Goal: Task Accomplishment & Management: Complete application form

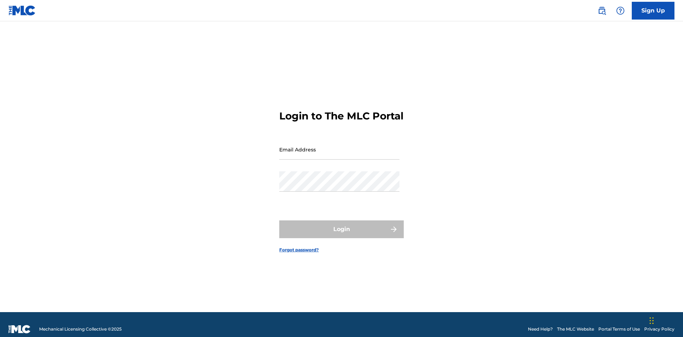
scroll to position [9, 0]
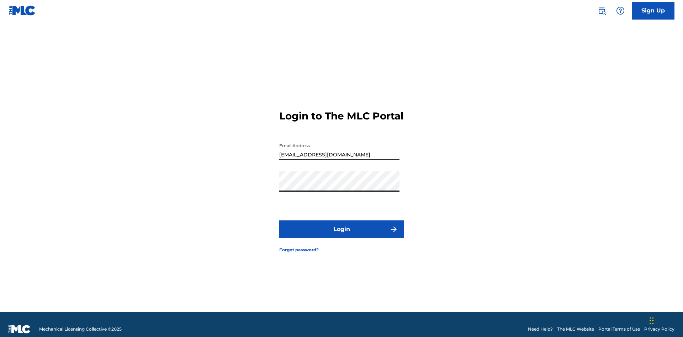
click at [341, 226] on button "Login" at bounding box center [341, 229] width 124 height 18
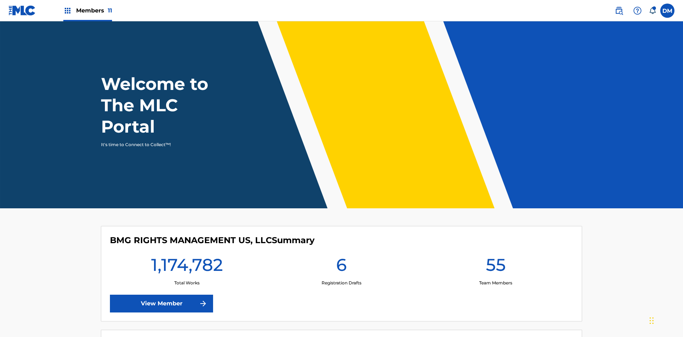
click at [87, 10] on span "Members 11" at bounding box center [94, 10] width 36 height 8
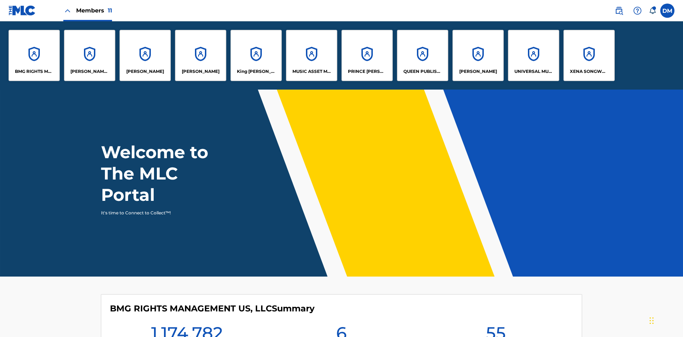
click at [533, 71] on p "UNIVERSAL MUSIC PUB GROUP" at bounding box center [533, 71] width 39 height 6
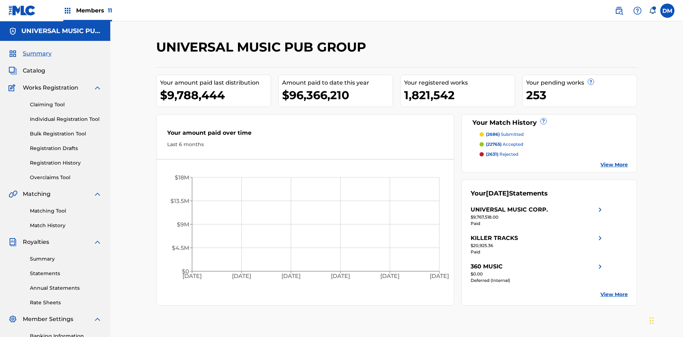
click at [66, 116] on link "Individual Registration Tool" at bounding box center [66, 119] width 72 height 7
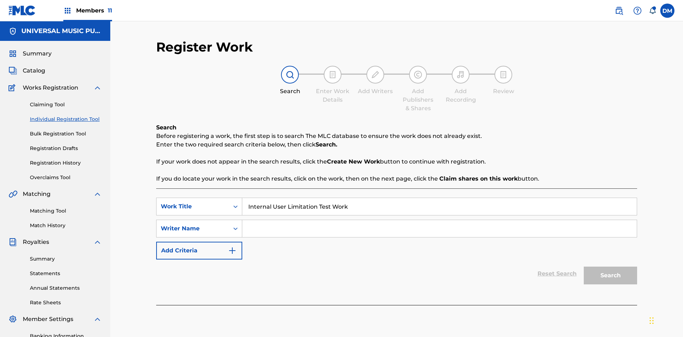
type input "Internal User Limitation Test Work"
click at [439, 220] on input "Search Form" at bounding box center [439, 228] width 394 height 17
type input "Test"
click at [610, 267] on button "Search" at bounding box center [609, 276] width 53 height 18
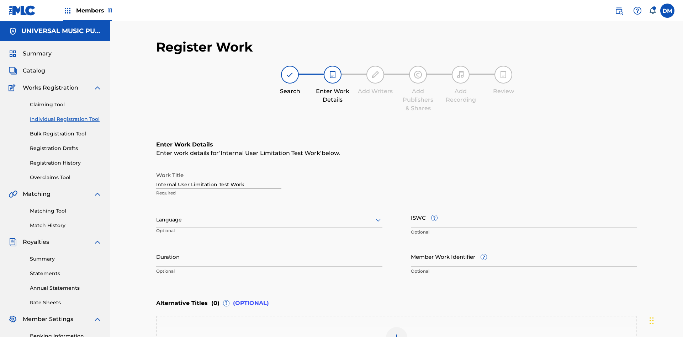
click at [219, 168] on input "Internal User Limitation Test Work" at bounding box center [218, 178] width 125 height 20
type input "Internal User Limitation Test Work"
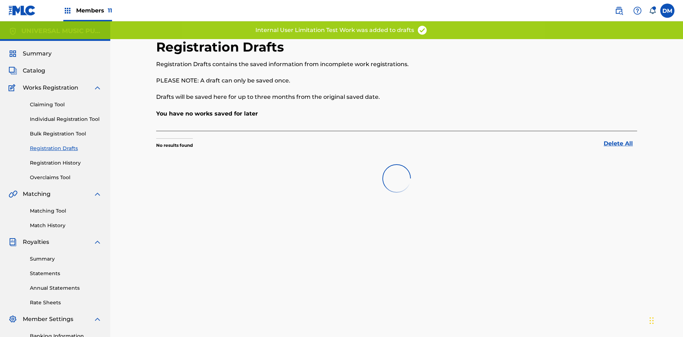
click at [667, 10] on label at bounding box center [667, 11] width 14 height 14
click at [667, 11] on input "DM Duke McTesterson duke.mctesterson@gmail.com Notification Preferences Profile…" at bounding box center [667, 11] width 0 height 0
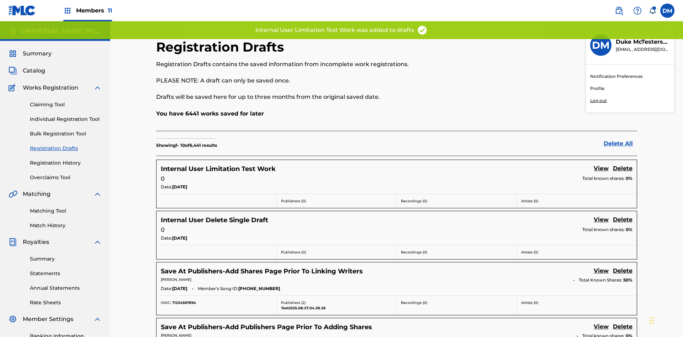
click at [598, 101] on p "Log out" at bounding box center [598, 100] width 17 height 6
click at [667, 11] on input "DM Duke McTesterson duke.mctesterson@gmail.com Notification Preferences Profile…" at bounding box center [667, 11] width 0 height 0
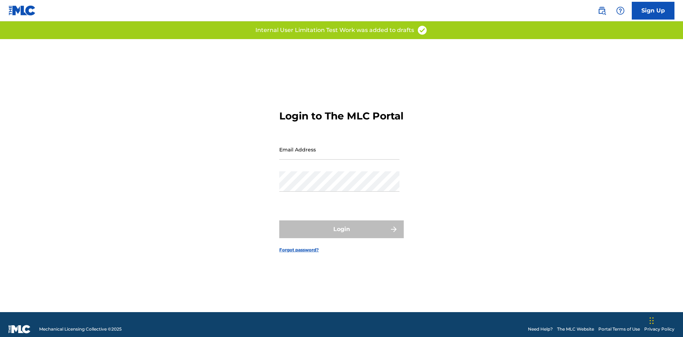
scroll to position [9, 0]
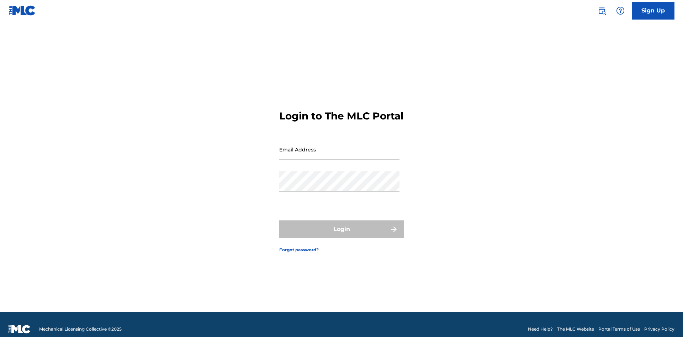
click at [339, 146] on input "Email Address" at bounding box center [339, 149] width 120 height 20
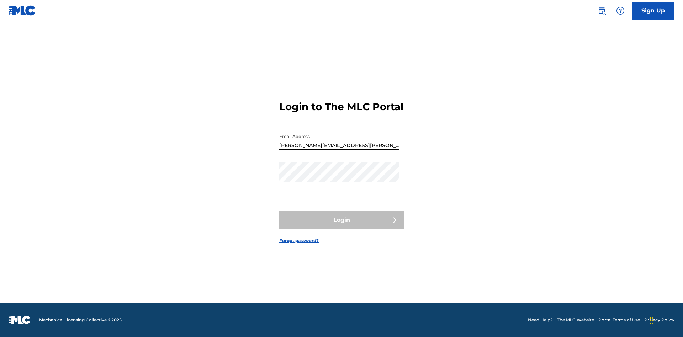
type input "Krystal.Ribble@themlc.com"
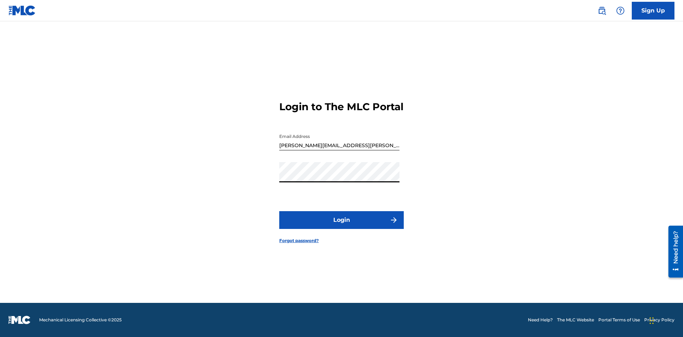
click at [341, 226] on button "Login" at bounding box center [341, 220] width 124 height 18
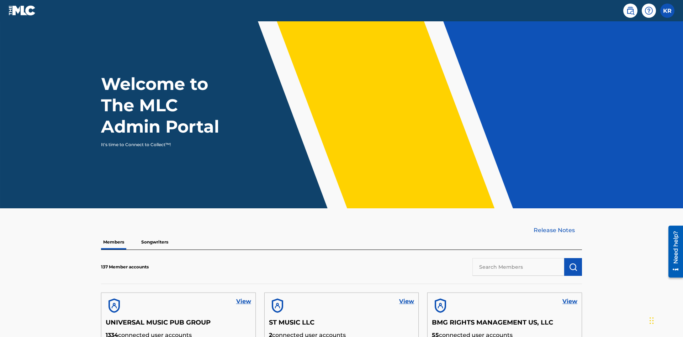
click at [518, 258] on input "text" at bounding box center [518, 267] width 92 height 18
click at [573, 263] on img "submit" at bounding box center [572, 267] width 9 height 9
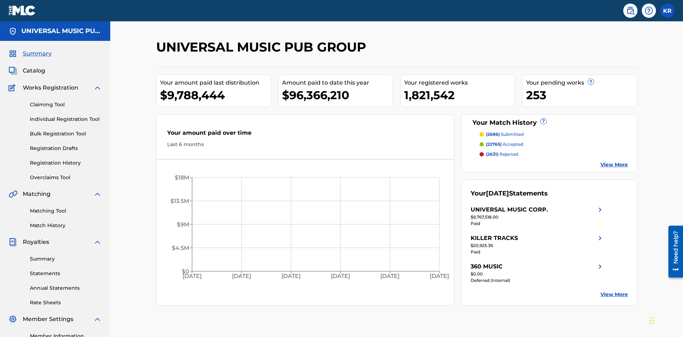
click at [66, 145] on link "Registration Drafts" at bounding box center [66, 148] width 72 height 7
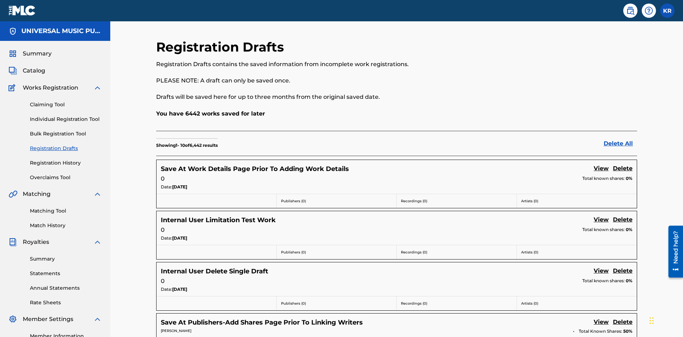
click at [601, 215] on link "View" at bounding box center [600, 220] width 15 height 10
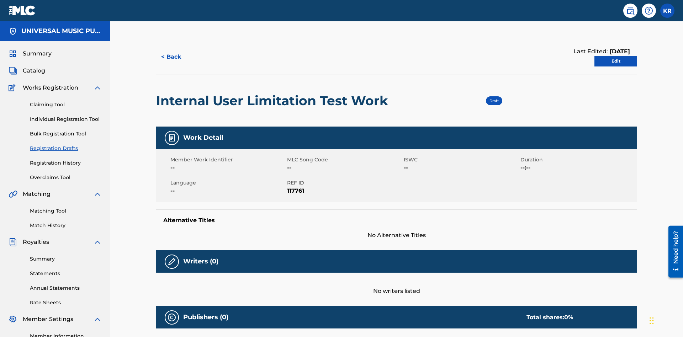
click at [615, 56] on link "Edit" at bounding box center [615, 61] width 43 height 11
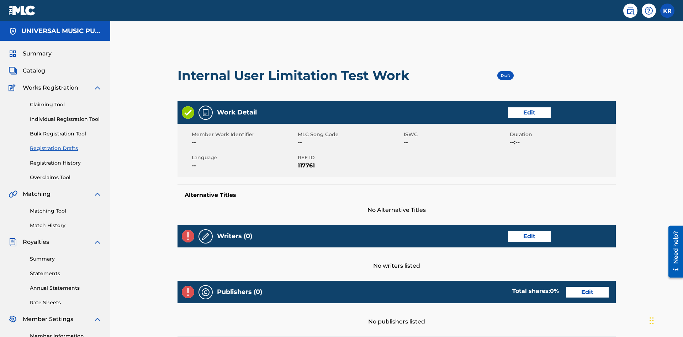
click at [508, 107] on link "Edit" at bounding box center [529, 112] width 43 height 11
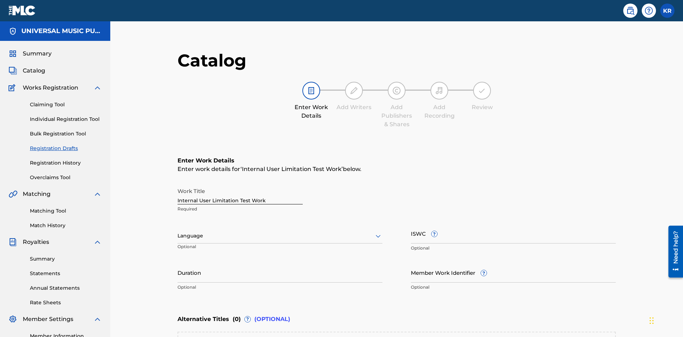
click at [177, 262] on input "Duration" at bounding box center [279, 272] width 205 height 20
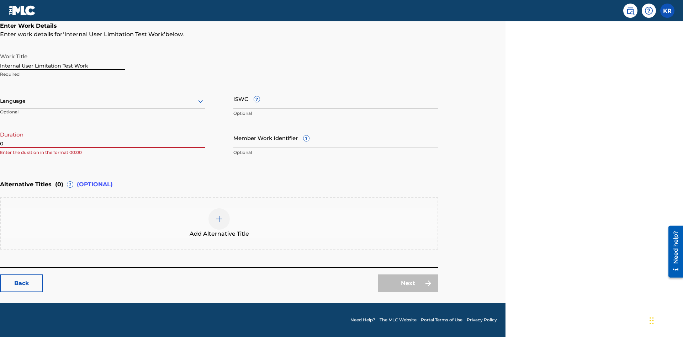
click at [102, 138] on input "0" at bounding box center [102, 138] width 205 height 20
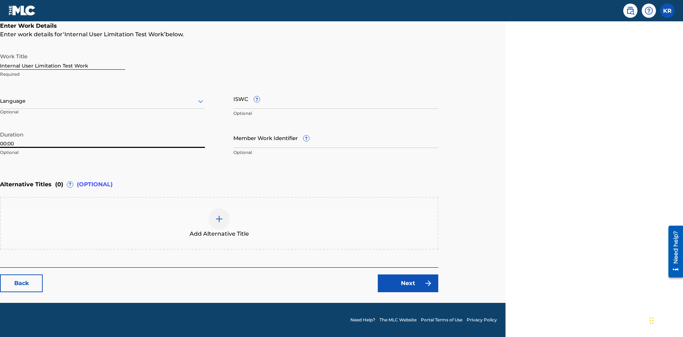
type input "00:00"
click at [200, 101] on icon at bounding box center [200, 101] width 9 height 9
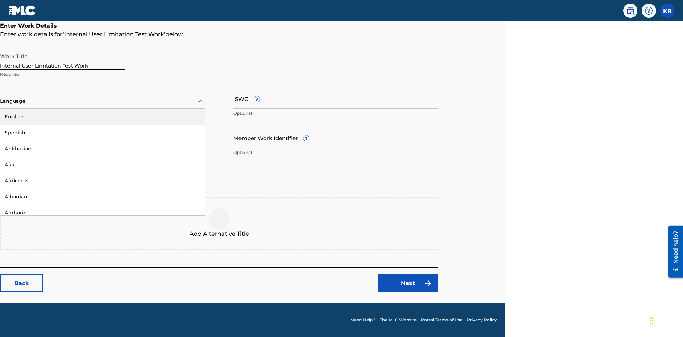
click at [102, 133] on div "Spanish" at bounding box center [102, 133] width 204 height 16
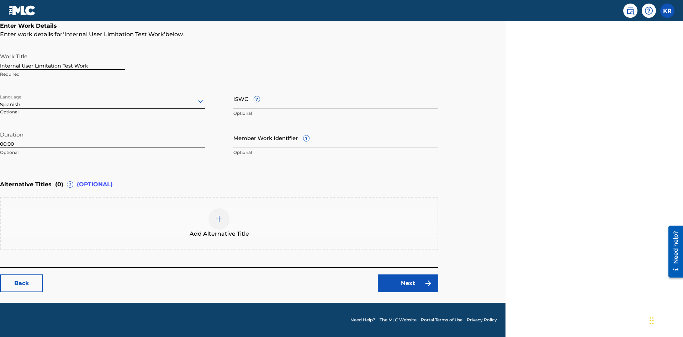
click at [336, 138] on input "Member Work Identifier ?" at bounding box center [335, 138] width 205 height 20
type input "2025.08.28.04"
click at [336, 98] on input "ISWC ?" at bounding box center [335, 99] width 205 height 20
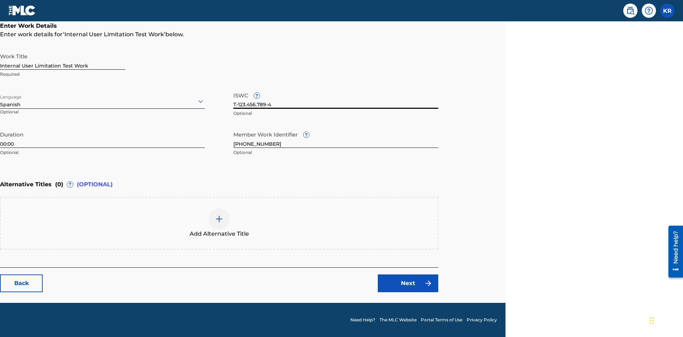
type input "T-123.456.789-4"
click at [219, 223] on img at bounding box center [219, 219] width 9 height 9
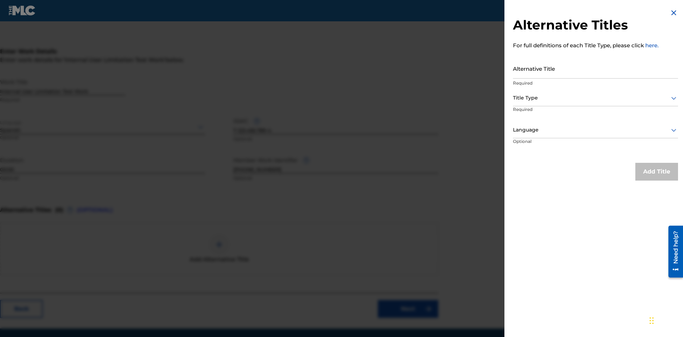
click at [595, 68] on input "Alternative Title" at bounding box center [595, 68] width 165 height 20
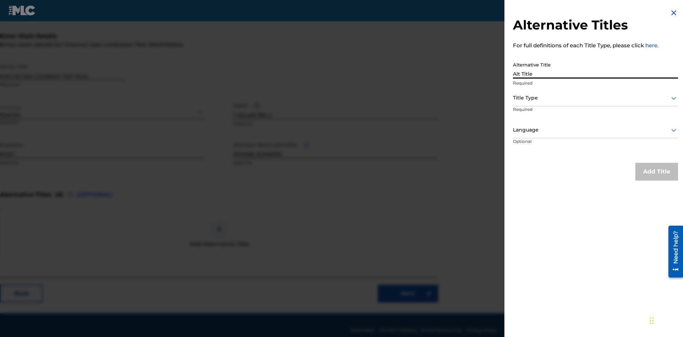
type input "Alt Title"
click at [595, 98] on div at bounding box center [595, 97] width 165 height 9
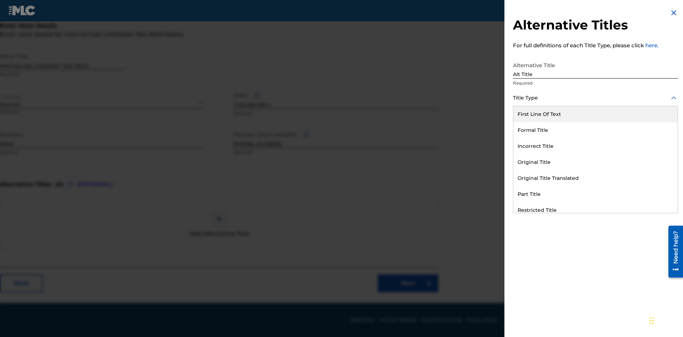
click at [595, 162] on div "Original Title" at bounding box center [595, 162] width 164 height 16
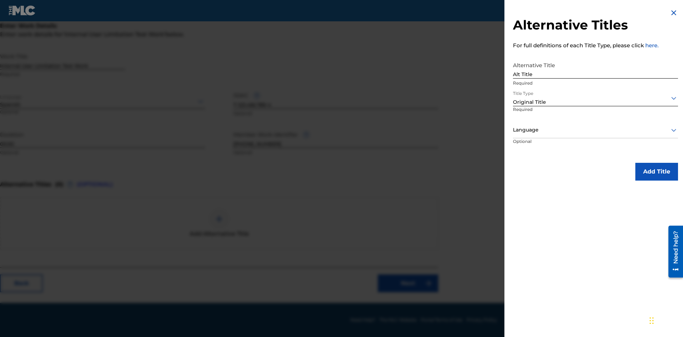
click at [595, 130] on div at bounding box center [595, 129] width 165 height 9
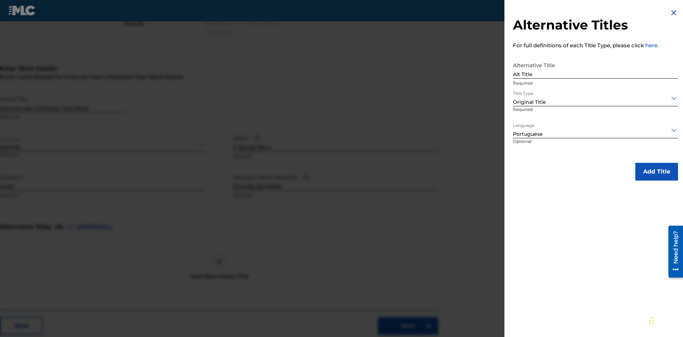
click at [656, 171] on button "Add Title" at bounding box center [656, 172] width 43 height 18
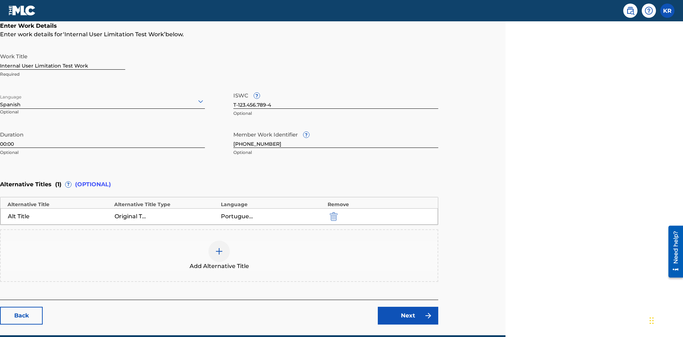
click at [219, 241] on div at bounding box center [218, 251] width 21 height 21
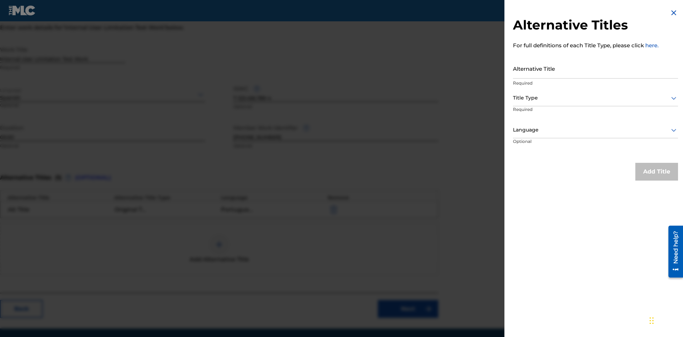
click at [595, 68] on input "Alternative Title" at bounding box center [595, 68] width 165 height 20
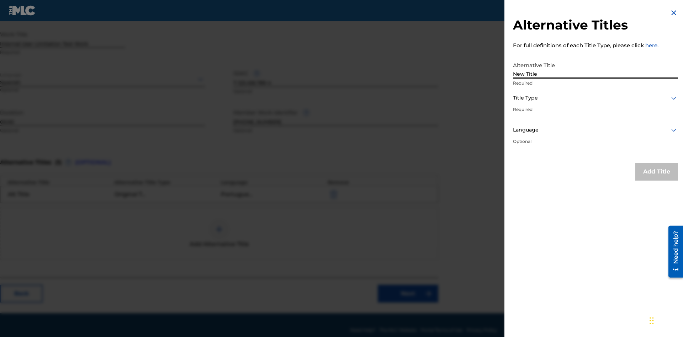
type input "New Title"
click at [595, 98] on div at bounding box center [595, 97] width 165 height 9
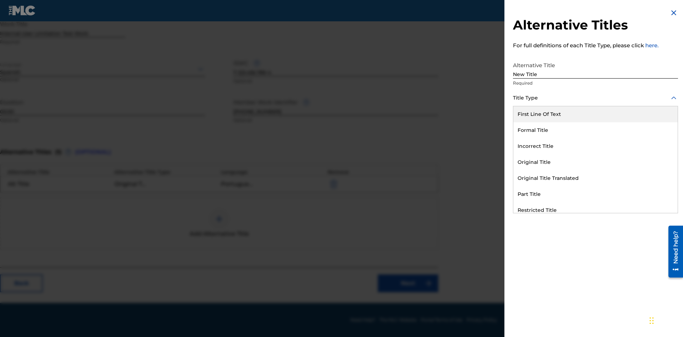
click at [595, 146] on div "Incorrect Title" at bounding box center [595, 146] width 164 height 16
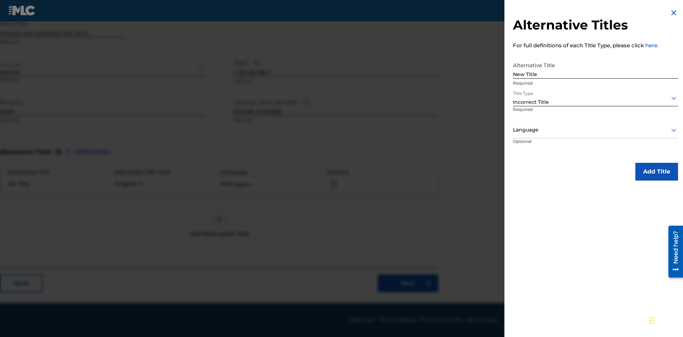
click at [595, 130] on div at bounding box center [595, 129] width 165 height 9
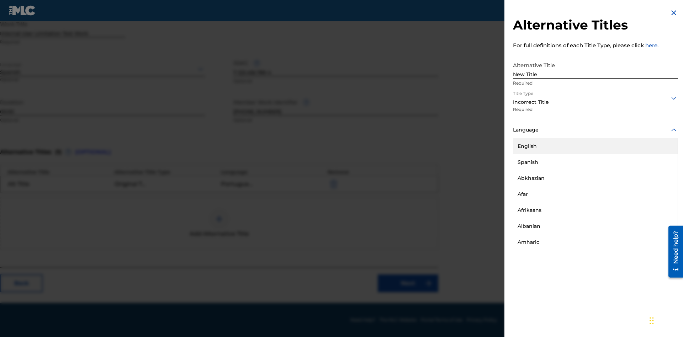
click at [595, 146] on div "English" at bounding box center [595, 146] width 164 height 16
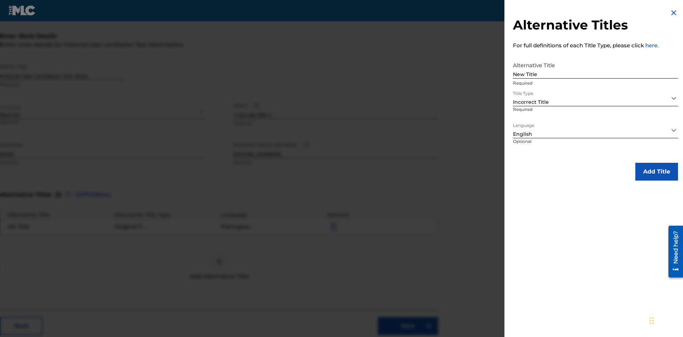
click at [656, 171] on button "Add Title" at bounding box center [656, 172] width 43 height 18
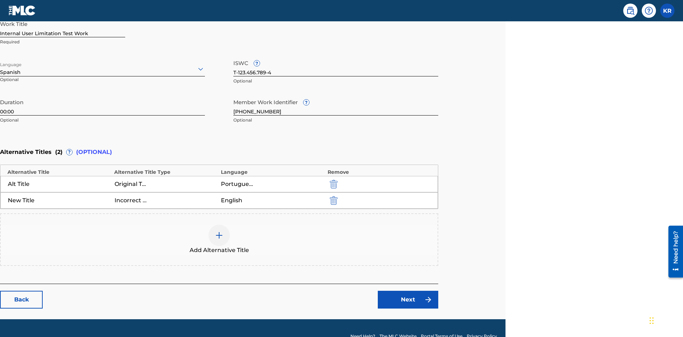
click at [332, 196] on img "submit" at bounding box center [334, 200] width 8 height 9
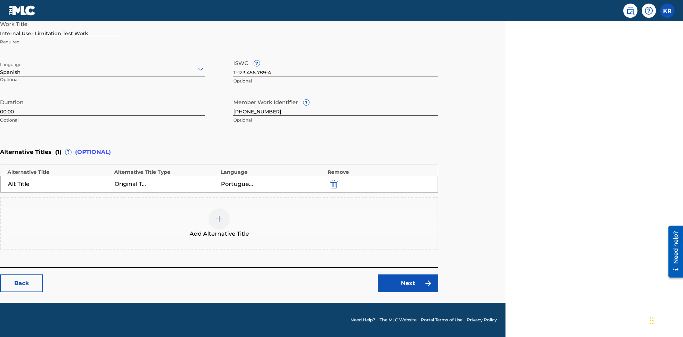
click at [219, 223] on div at bounding box center [218, 218] width 21 height 21
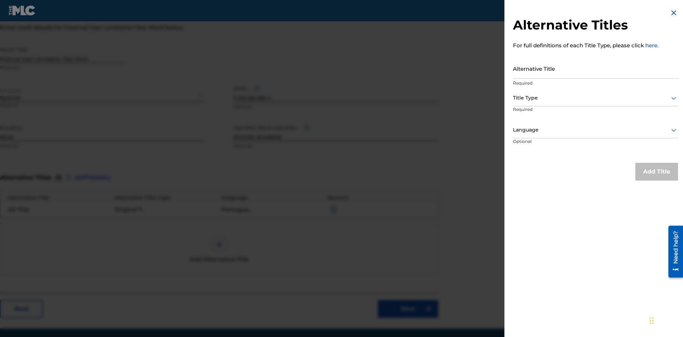
click at [595, 68] on input "Alternative Title" at bounding box center [595, 68] width 165 height 20
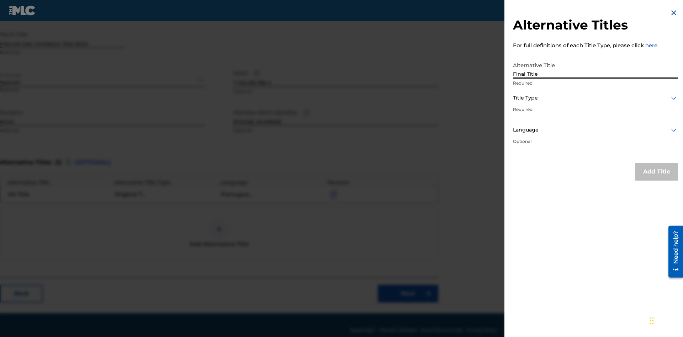
type input "Final Title"
click at [595, 98] on div at bounding box center [595, 97] width 165 height 9
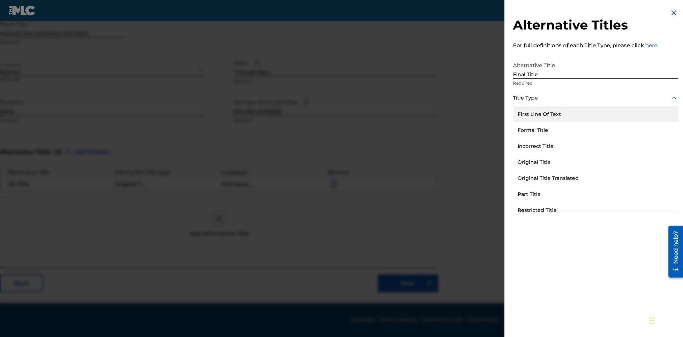
click at [595, 194] on div "Part Title" at bounding box center [595, 194] width 164 height 16
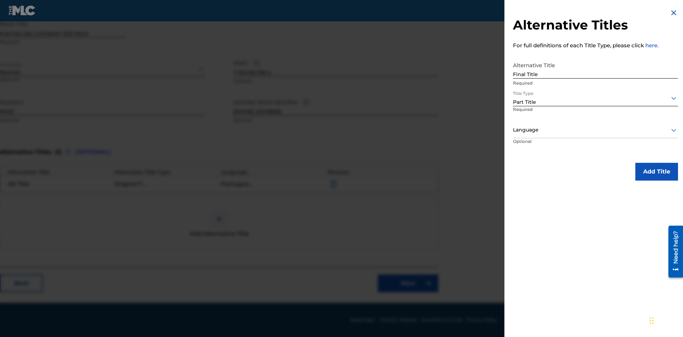
click at [595, 130] on div at bounding box center [595, 129] width 165 height 9
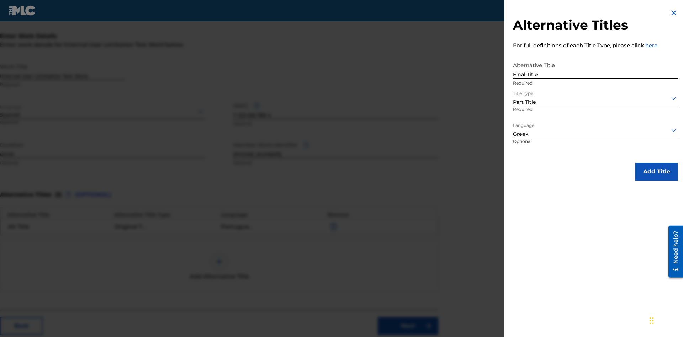
click at [656, 171] on button "Add Title" at bounding box center [656, 172] width 43 height 18
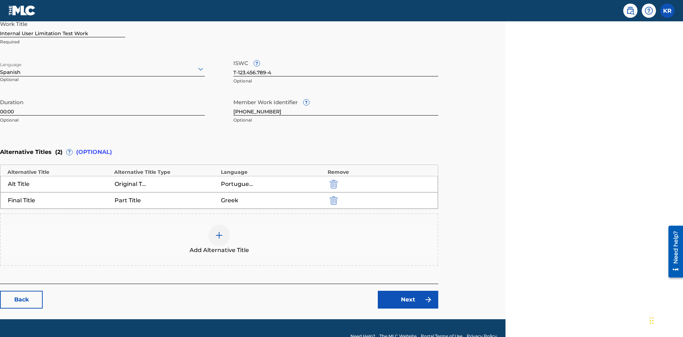
scroll to position [183, 177]
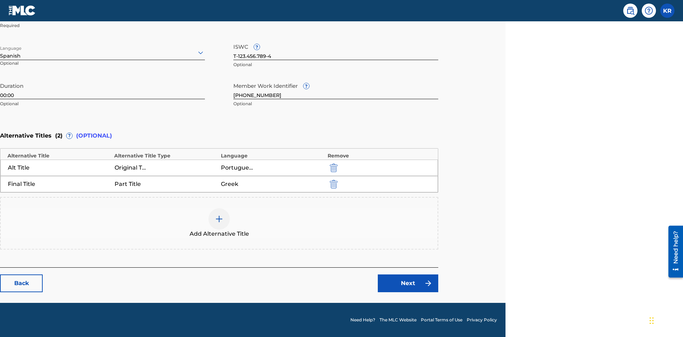
click at [408, 283] on link "Next" at bounding box center [408, 283] width 60 height 18
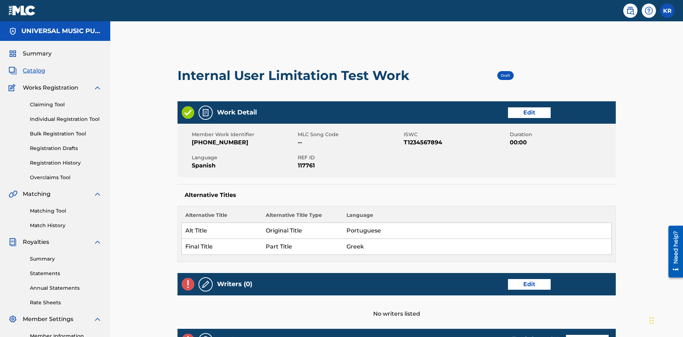
click at [508, 279] on link "Edit" at bounding box center [529, 284] width 43 height 11
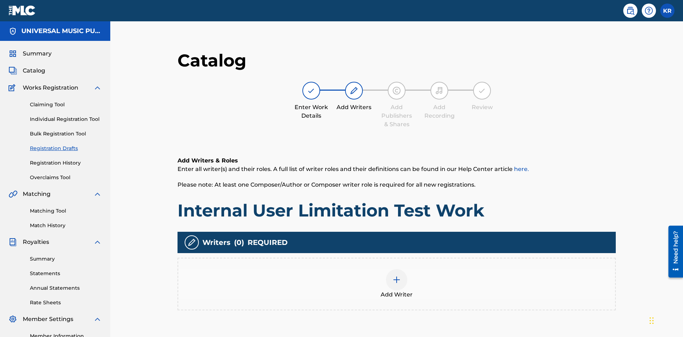
scroll to position [89, 177]
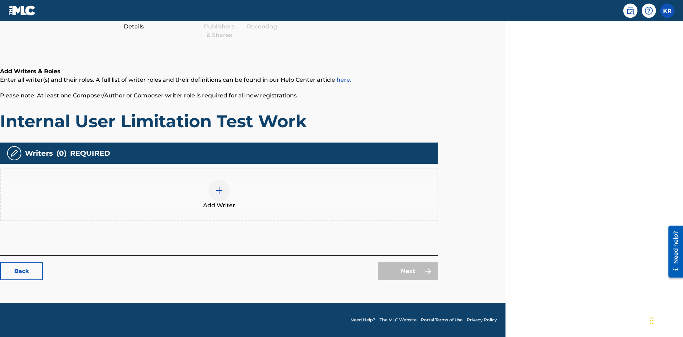
click at [219, 194] on img at bounding box center [219, 190] width 9 height 9
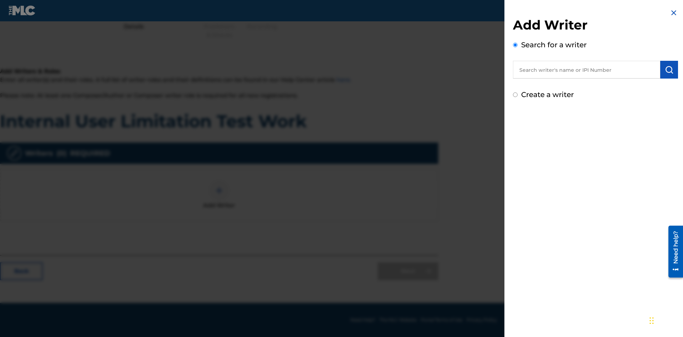
click at [586, 70] on input "text" at bounding box center [586, 70] width 147 height 18
type input "MARK STEVEN BERKOWITZ"
click at [669, 70] on img "submit" at bounding box center [668, 69] width 9 height 9
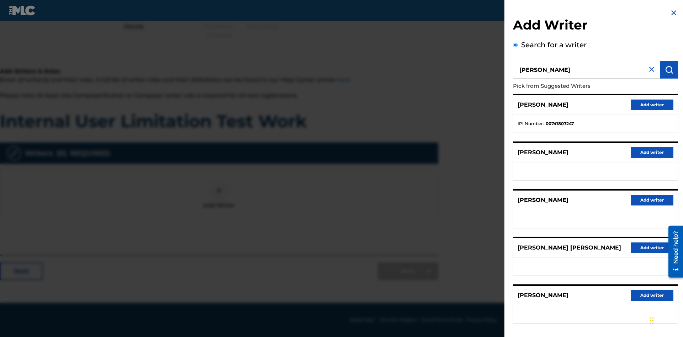
click at [652, 105] on button "Add writer" at bounding box center [651, 105] width 43 height 11
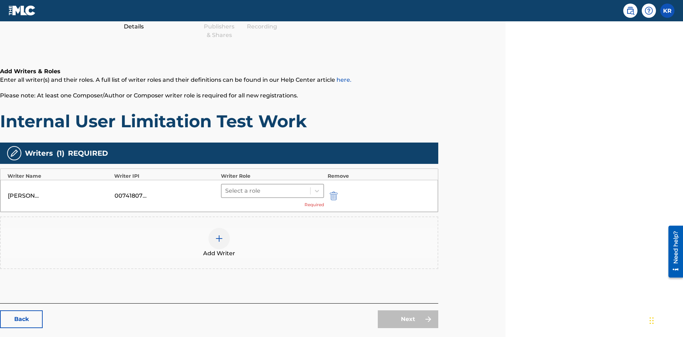
click at [226, 187] on input "text" at bounding box center [225, 191] width 1 height 9
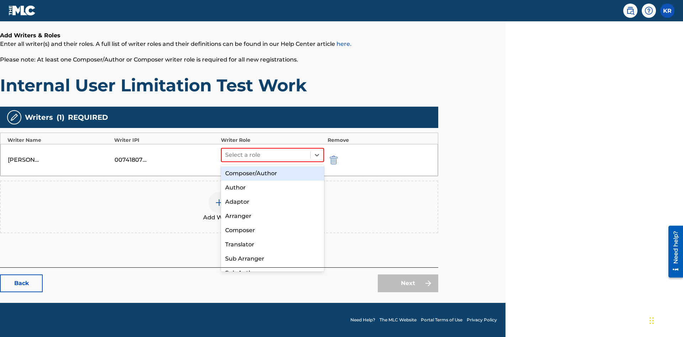
click at [272, 230] on div "Composer" at bounding box center [272, 230] width 103 height 14
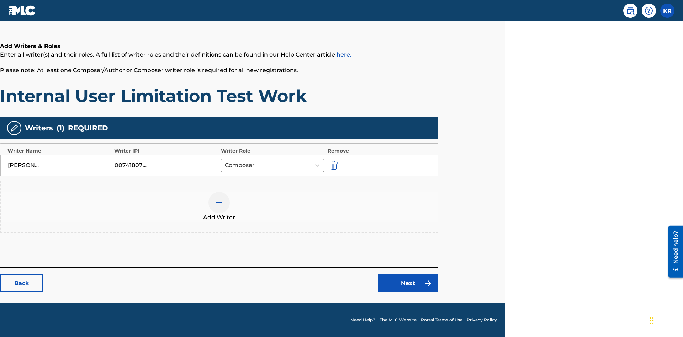
click at [408, 283] on link "Next" at bounding box center [408, 283] width 60 height 18
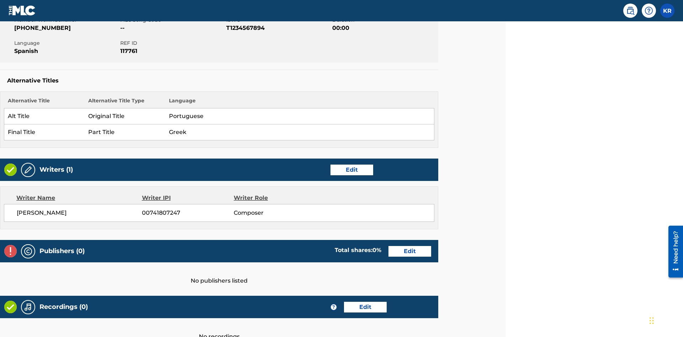
click at [410, 246] on link "Edit" at bounding box center [409, 251] width 43 height 11
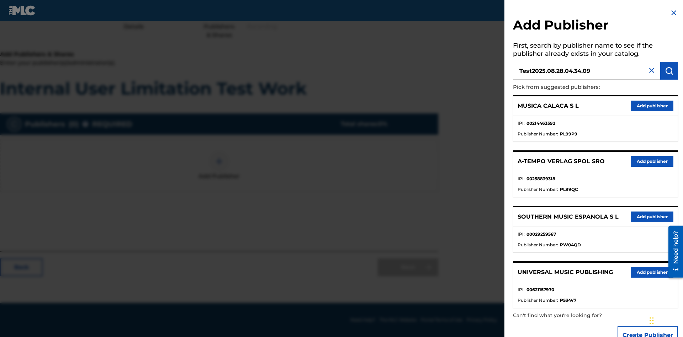
type input "Test2025.08.28.04.34.09"
click at [669, 71] on img "submit" at bounding box center [668, 70] width 9 height 9
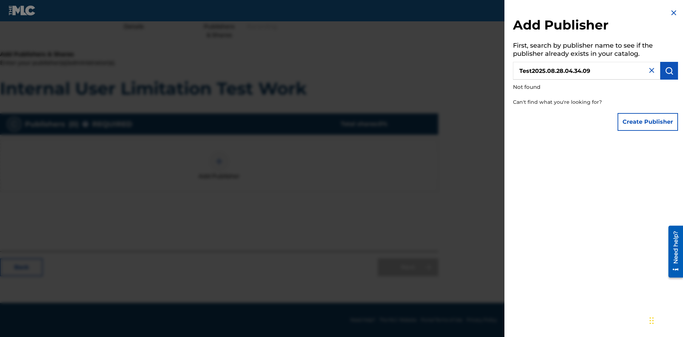
click at [648, 122] on button "Create Publisher" at bounding box center [647, 122] width 60 height 18
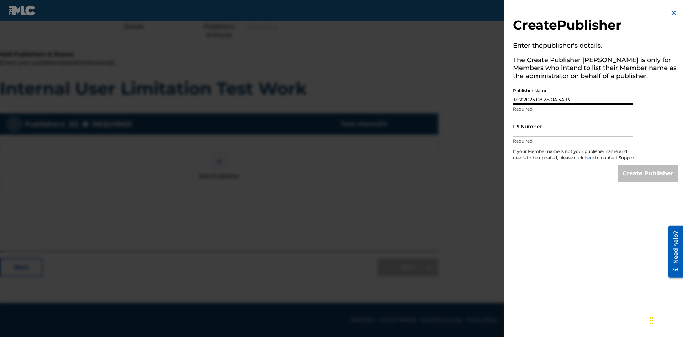
click at [573, 126] on input "IPI Number" at bounding box center [573, 126] width 120 height 20
click at [648, 180] on input "Create Publisher" at bounding box center [647, 174] width 60 height 18
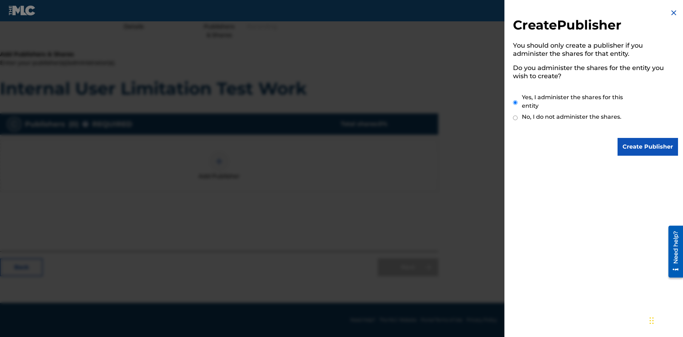
click at [515, 102] on input "Yes, I administer the shares for this entity" at bounding box center [515, 102] width 5 height 15
click at [648, 147] on input "Create Publisher" at bounding box center [647, 147] width 60 height 18
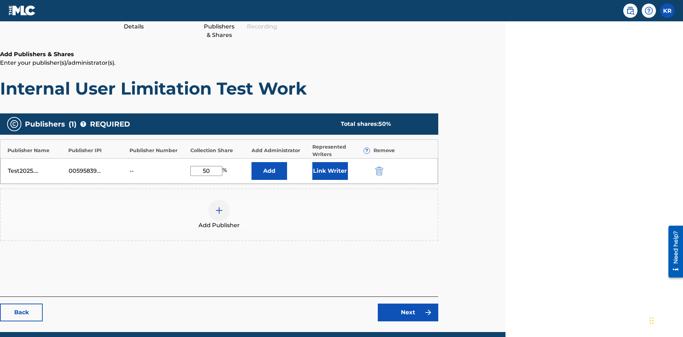
type input "50"
click at [330, 162] on button "Link Writer" at bounding box center [330, 171] width 36 height 18
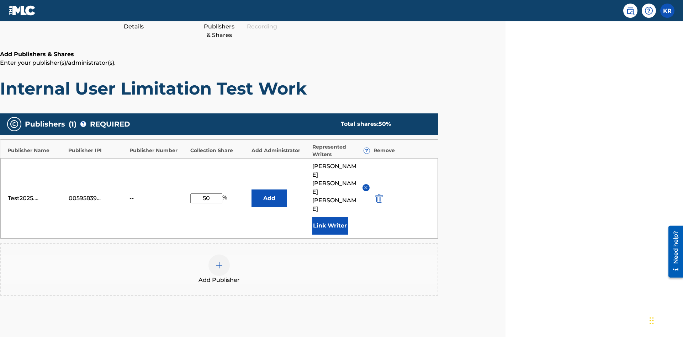
click at [330, 217] on button "Link Writer" at bounding box center [330, 226] width 36 height 18
click at [269, 189] on button "Add" at bounding box center [269, 198] width 36 height 18
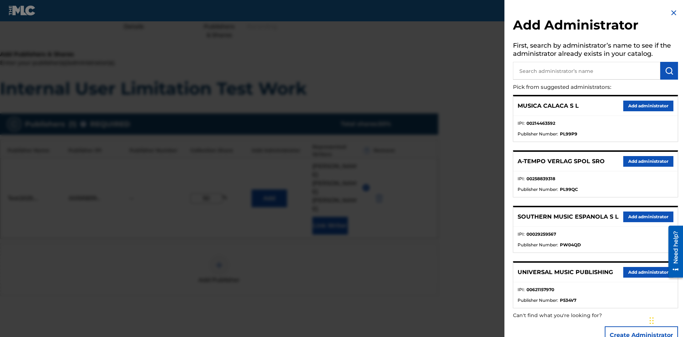
click at [586, 71] on input "text" at bounding box center [586, 71] width 147 height 18
type input "Test2025.08.28.04.34.36"
click at [669, 71] on img "submit" at bounding box center [668, 70] width 9 height 9
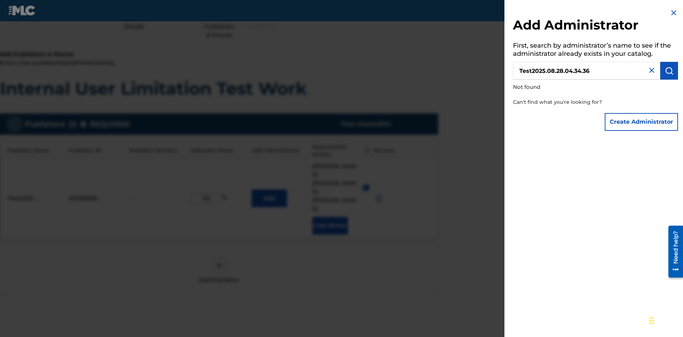
click at [641, 122] on button "Create Administrator" at bounding box center [640, 122] width 73 height 18
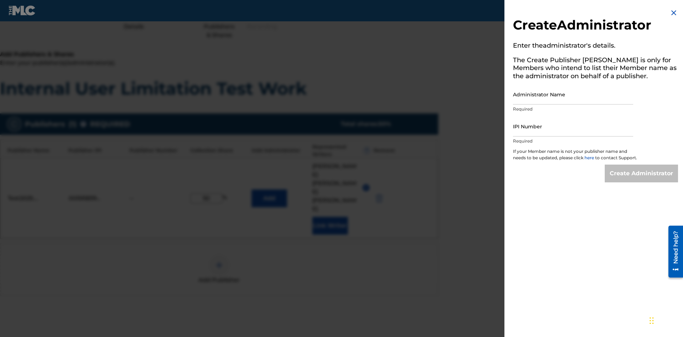
click at [573, 94] on input "Administrator Name" at bounding box center [573, 94] width 120 height 20
type input "Test2025.08.28.04.34.41"
click at [573, 126] on input "IPI Number" at bounding box center [573, 126] width 120 height 20
type input "00595839777"
click at [641, 180] on input "Create Administrator" at bounding box center [640, 174] width 73 height 18
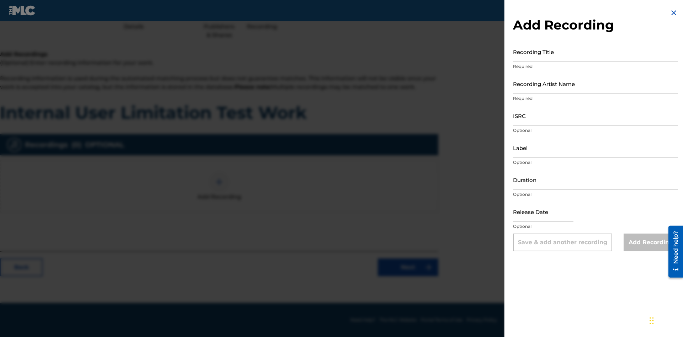
click at [595, 52] on input "Recording Title" at bounding box center [595, 52] width 165 height 20
type input "Best Song Ever"
click at [595, 84] on input "Recording Artist Name" at bounding box center [595, 84] width 165 height 20
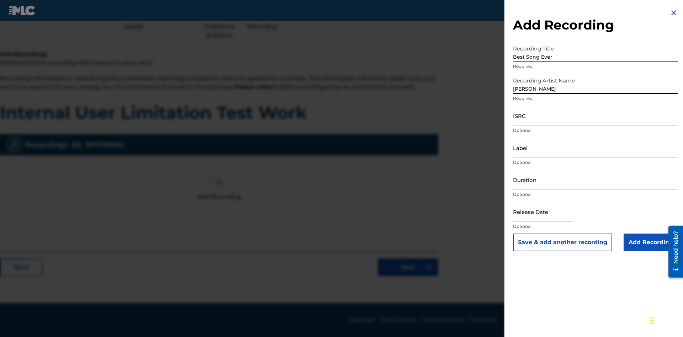
type input "Joe Lewis"
click at [595, 116] on input "ISRC" at bounding box center [595, 116] width 165 height 20
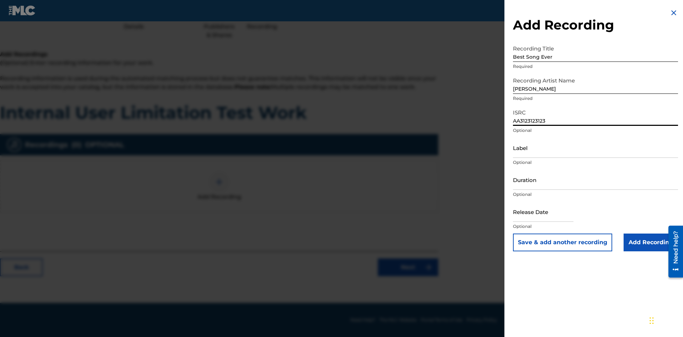
type input "AA3123123123"
click at [595, 148] on input "Label" at bounding box center [595, 148] width 165 height 20
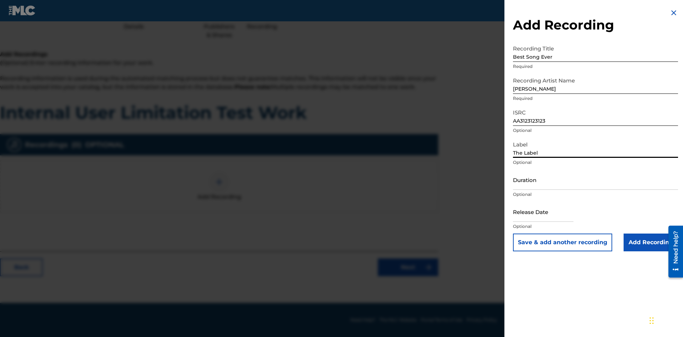
type input "The Label"
click at [595, 180] on input "Duration" at bounding box center [595, 180] width 165 height 20
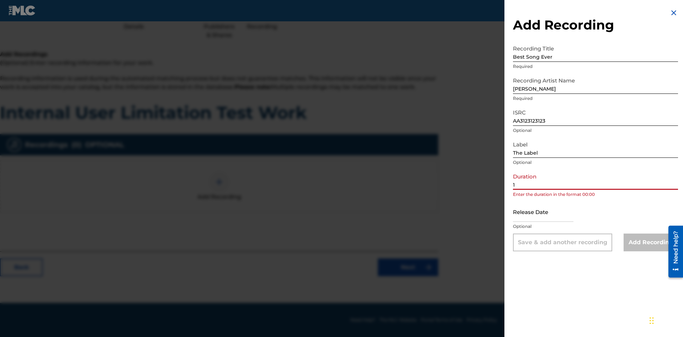
click at [595, 180] on input "1" at bounding box center [595, 180] width 165 height 20
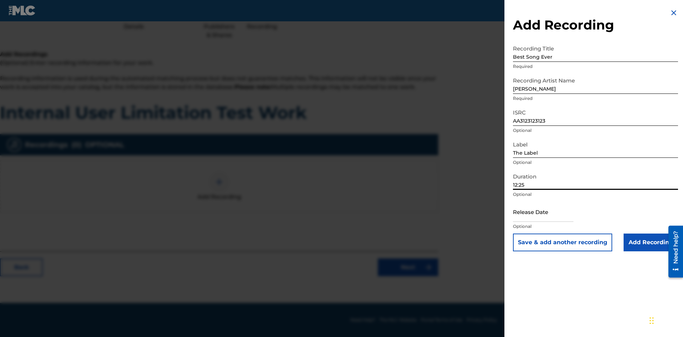
type input "12:25"
click at [549, 212] on input "text" at bounding box center [543, 212] width 60 height 20
select select "7"
select select "2025"
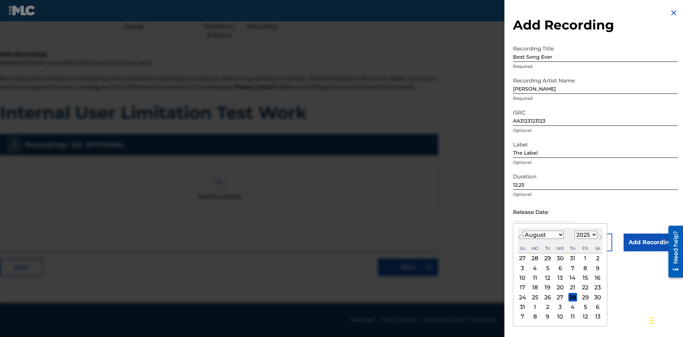
click at [542, 235] on select "January February March April May June July August September October November De…" at bounding box center [543, 235] width 41 height 8
select select "3"
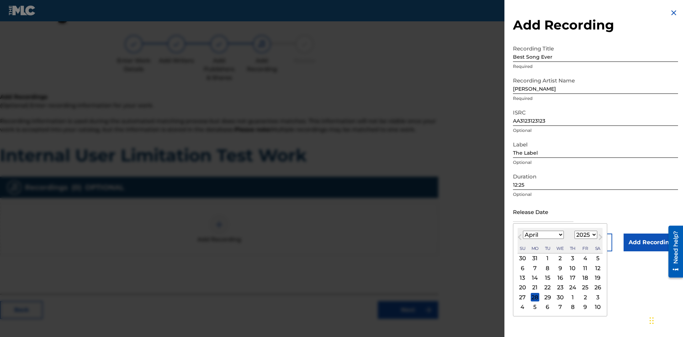
click at [584, 235] on select "1900 1901 1902 1903 1904 1905 1906 1907 1908 1909 1910 1911 1912 1913 1914 1915…" at bounding box center [585, 235] width 23 height 8
select select "2021"
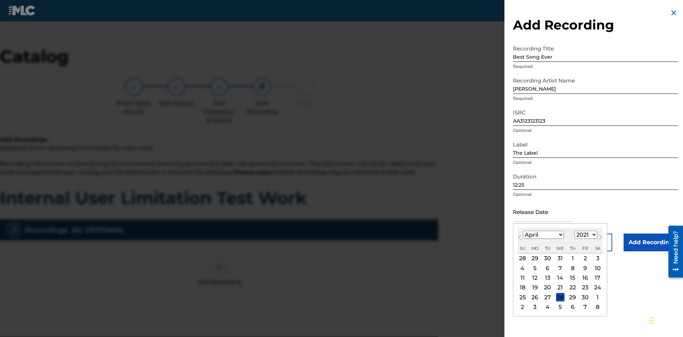
click at [584, 235] on select "1900 1901 1902 1903 1904 1905 1906 1907 1908 1909 1910 1911 1912 1913 1914 1915…" at bounding box center [585, 235] width 23 height 8
click at [571, 258] on div "1" at bounding box center [572, 258] width 9 height 9
type input "April 1 2021"
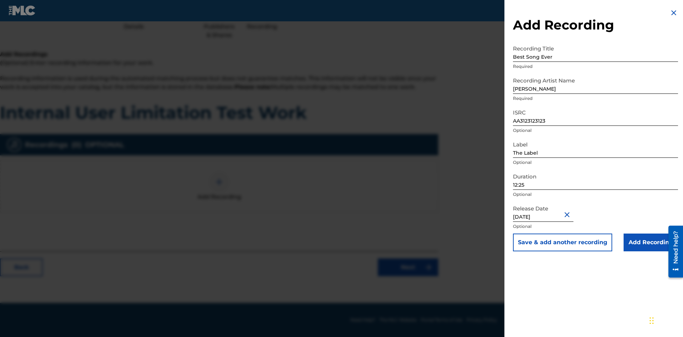
click at [650, 242] on input "Add Recording" at bounding box center [650, 243] width 54 height 18
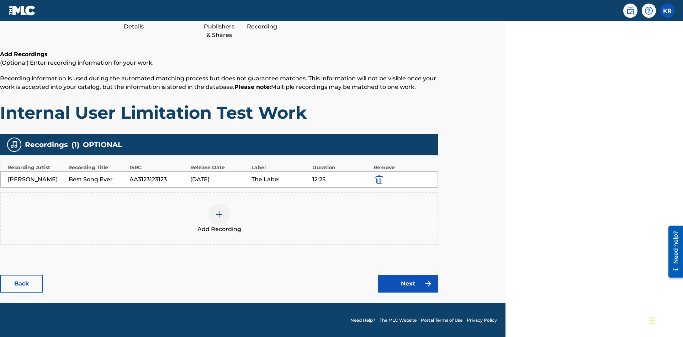
scroll to position [90, 177]
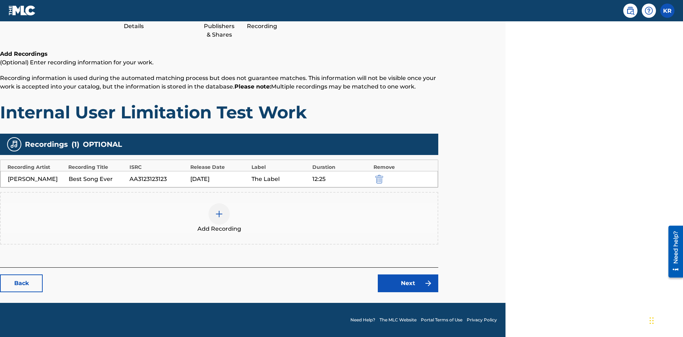
click at [408, 283] on link "Next" at bounding box center [408, 283] width 60 height 18
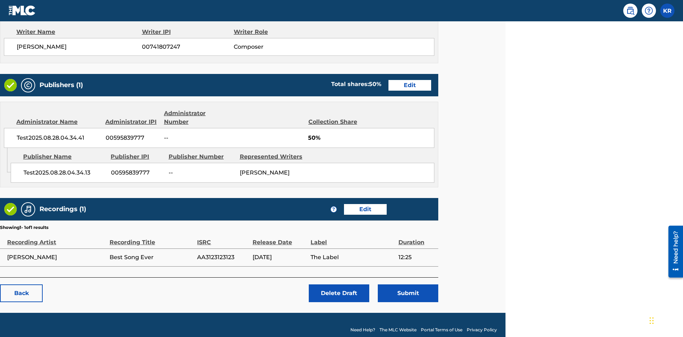
scroll to position [297, 177]
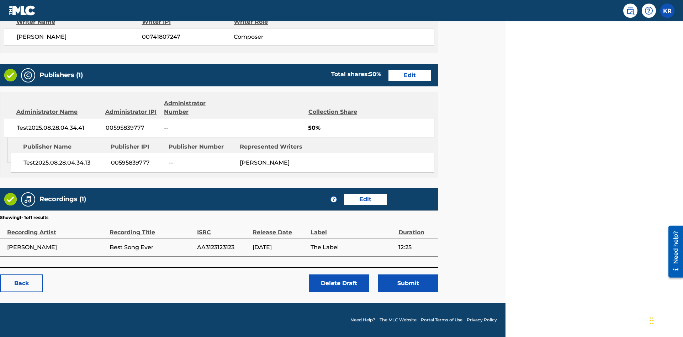
click at [408, 283] on button "Submit" at bounding box center [408, 283] width 60 height 18
